Goal: Task Accomplishment & Management: Manage account settings

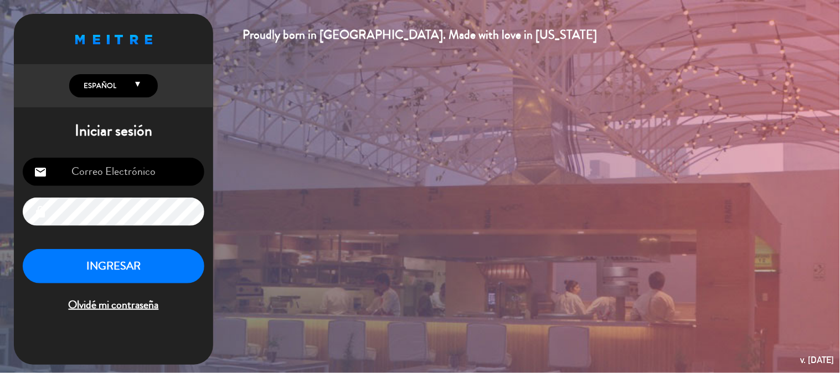
type input "[EMAIL_ADDRESS][DOMAIN_NAME]"
click at [0, 211] on html "Proudly born in [GEOGRAPHIC_DATA]. Made with love in [US_STATE] English Español…" at bounding box center [420, 186] width 840 height 373
click at [141, 266] on button "INGRESAR" at bounding box center [114, 266] width 182 height 35
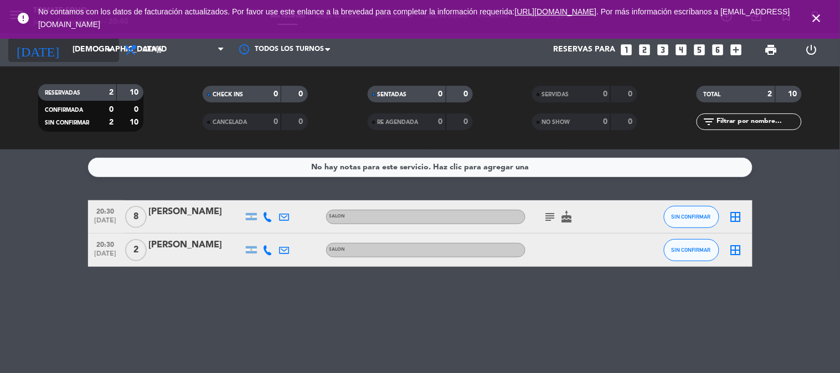
click at [74, 48] on input "[DEMOGRAPHIC_DATA][DATE]" at bounding box center [119, 50] width 105 height 20
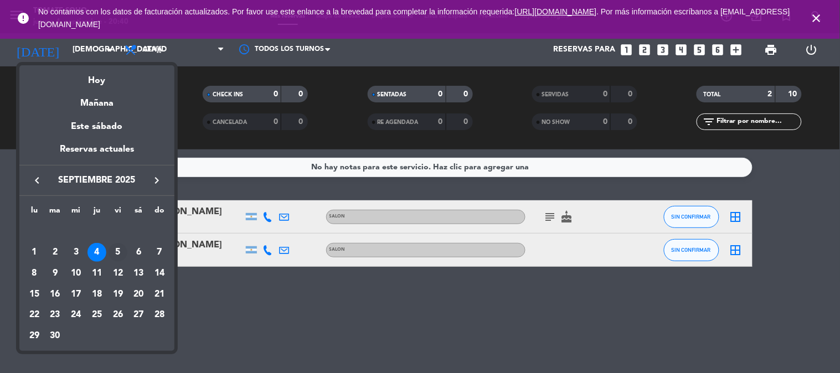
click at [115, 252] on div "5" at bounding box center [118, 252] width 19 height 19
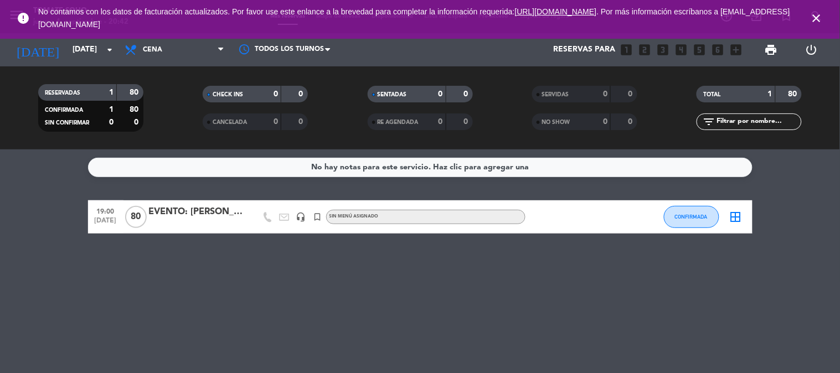
click at [811, 12] on span "close" at bounding box center [817, 18] width 30 height 30
click at [90, 50] on input "[DATE]" at bounding box center [119, 50] width 105 height 20
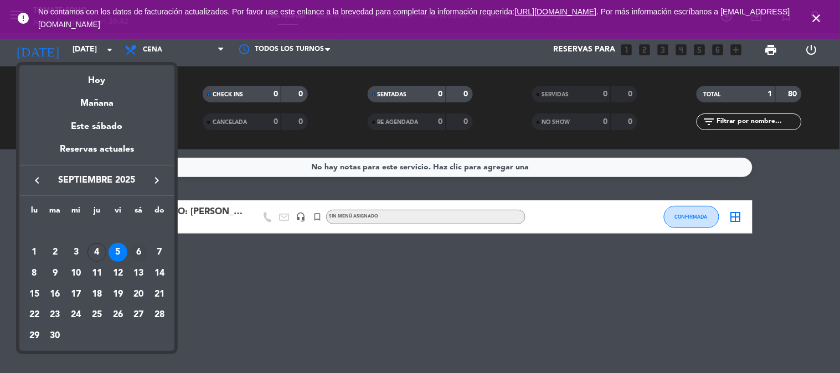
click at [136, 258] on div "6" at bounding box center [138, 252] width 19 height 19
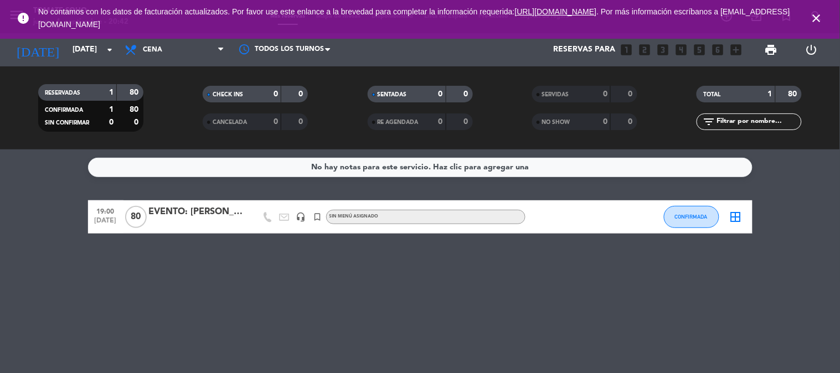
type input "[DATE]"
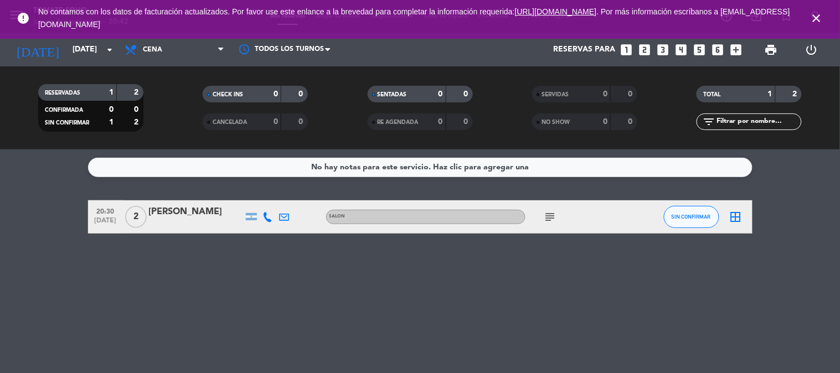
click at [822, 17] on icon "close" at bounding box center [817, 18] width 13 height 13
